Goal: Task Accomplishment & Management: Manage account settings

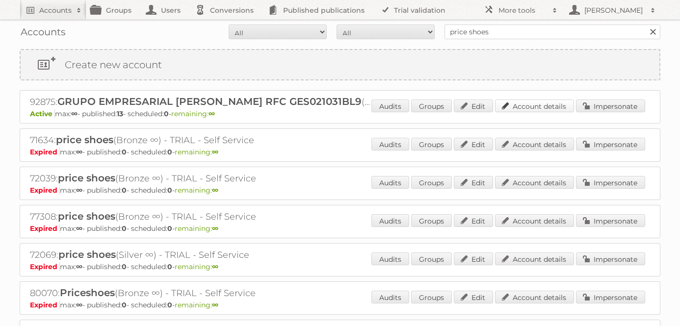
click at [513, 103] on link "Account details" at bounding box center [534, 106] width 79 height 13
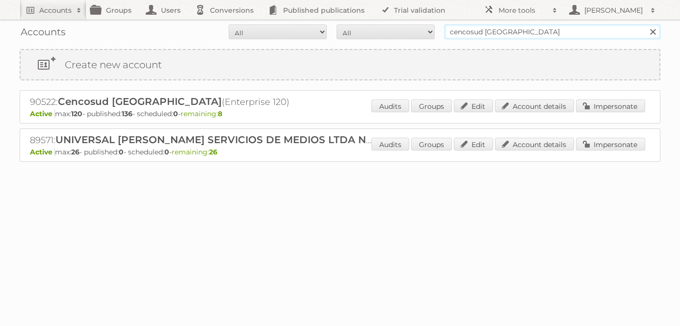
click at [523, 29] on input "cencosud [GEOGRAPHIC_DATA]" at bounding box center [552, 32] width 216 height 15
click at [523, 29] on input "cencosud colombia" at bounding box center [552, 32] width 216 height 15
paste input "Dovetail Furniture"
type input "Dovetail Furniture"
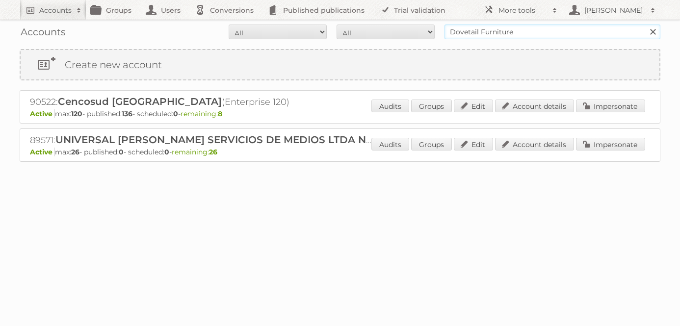
click at [645, 25] on input "Search" at bounding box center [652, 32] width 15 height 15
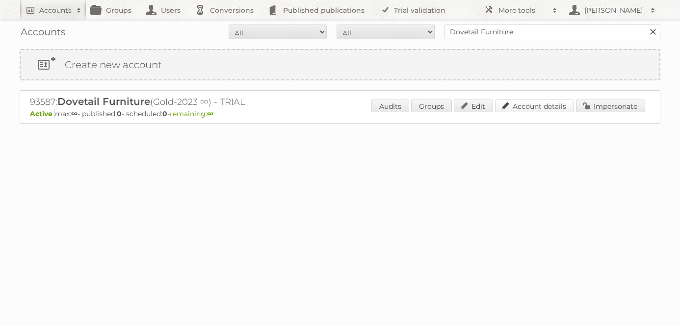
click at [526, 103] on link "Account details" at bounding box center [534, 106] width 79 height 13
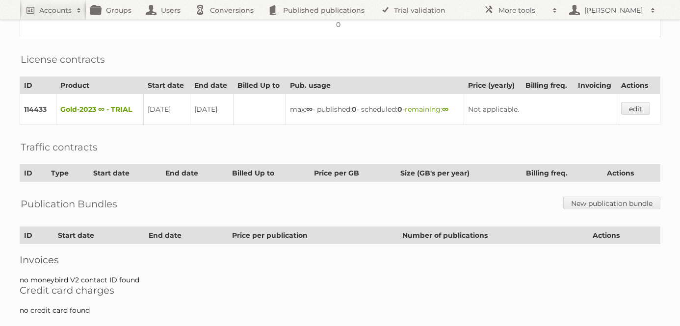
scroll to position [203, 0]
click at [639, 109] on link "edit" at bounding box center [635, 107] width 29 height 13
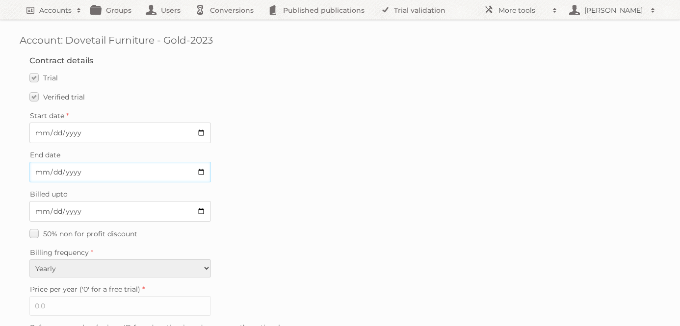
click at [202, 171] on input "2025-09-11" at bounding box center [119, 172] width 181 height 21
click at [264, 205] on div "Billed upto" at bounding box center [339, 204] width 621 height 34
click at [203, 171] on input "2025-09-11" at bounding box center [119, 172] width 181 height 21
click at [250, 173] on div "End date 2025-09-11" at bounding box center [339, 165] width 621 height 34
drag, startPoint x: 219, startPoint y: 38, endPoint x: 67, endPoint y: 39, distance: 152.0
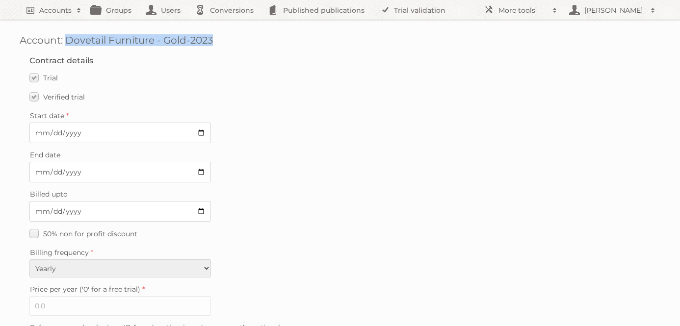
click at [67, 39] on h1 "Account: Dovetail Furniture - Gold-2023" at bounding box center [340, 40] width 640 height 12
copy h1 "Dovetail Furniture - Gold-2023"
click at [270, 128] on div "Start date 2025-08-19" at bounding box center [339, 126] width 621 height 34
click at [199, 169] on input "2025-09-11" at bounding box center [119, 172] width 181 height 21
click at [281, 187] on label "Billed upto" at bounding box center [339, 194] width 621 height 14
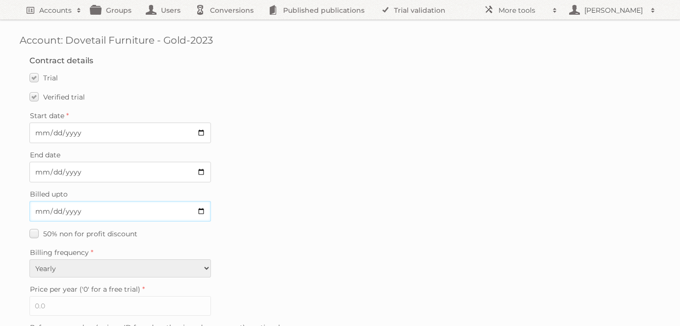
click at [211, 201] on input "Billed upto" at bounding box center [119, 211] width 181 height 21
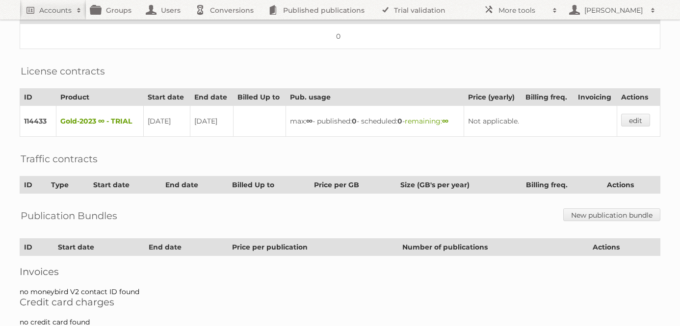
scroll to position [189, 0]
